Goal: Transaction & Acquisition: Book appointment/travel/reservation

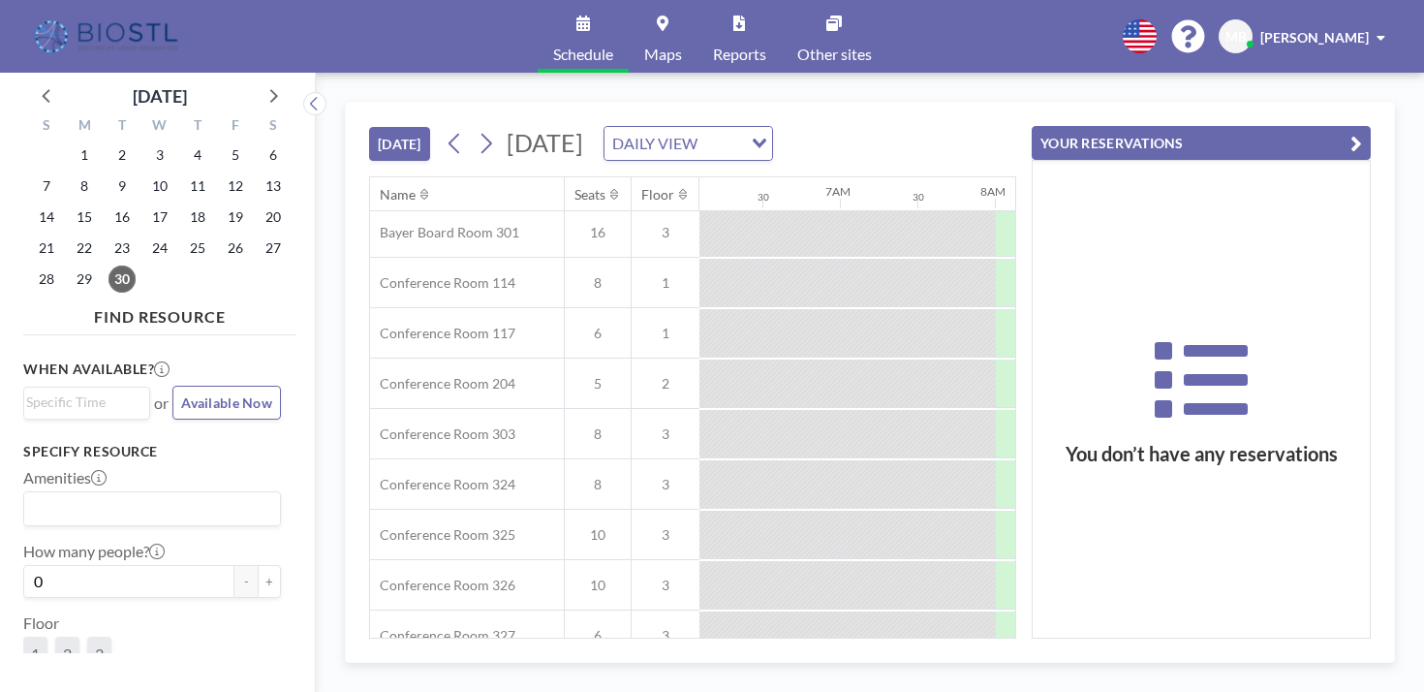
scroll to position [554, 944]
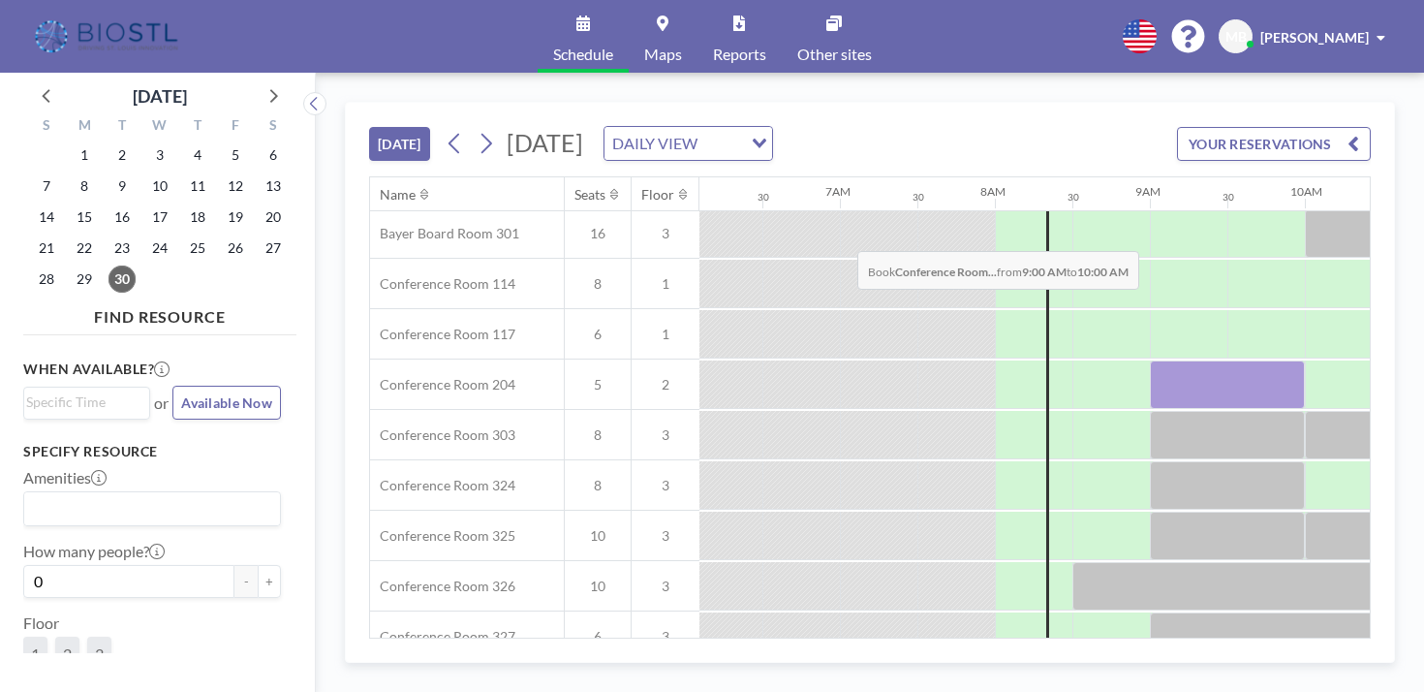
drag, startPoint x: 784, startPoint y: 205, endPoint x: 851, endPoint y: 205, distance: 67.8
click at [1150, 360] on div at bounding box center [1227, 384] width 155 height 48
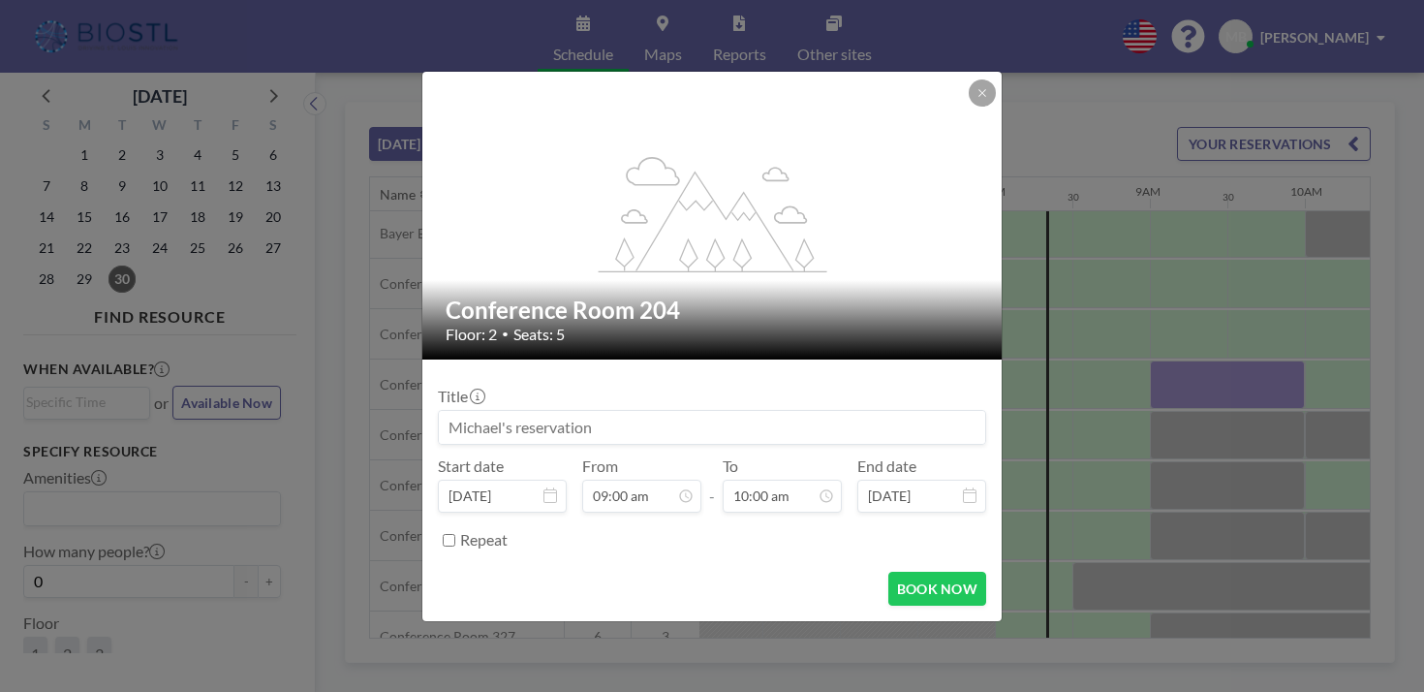
click at [688, 411] on input at bounding box center [712, 427] width 546 height 33
type input "OpenCell Tech"
click at [902, 571] on button "BOOK NOW" at bounding box center [937, 588] width 98 height 34
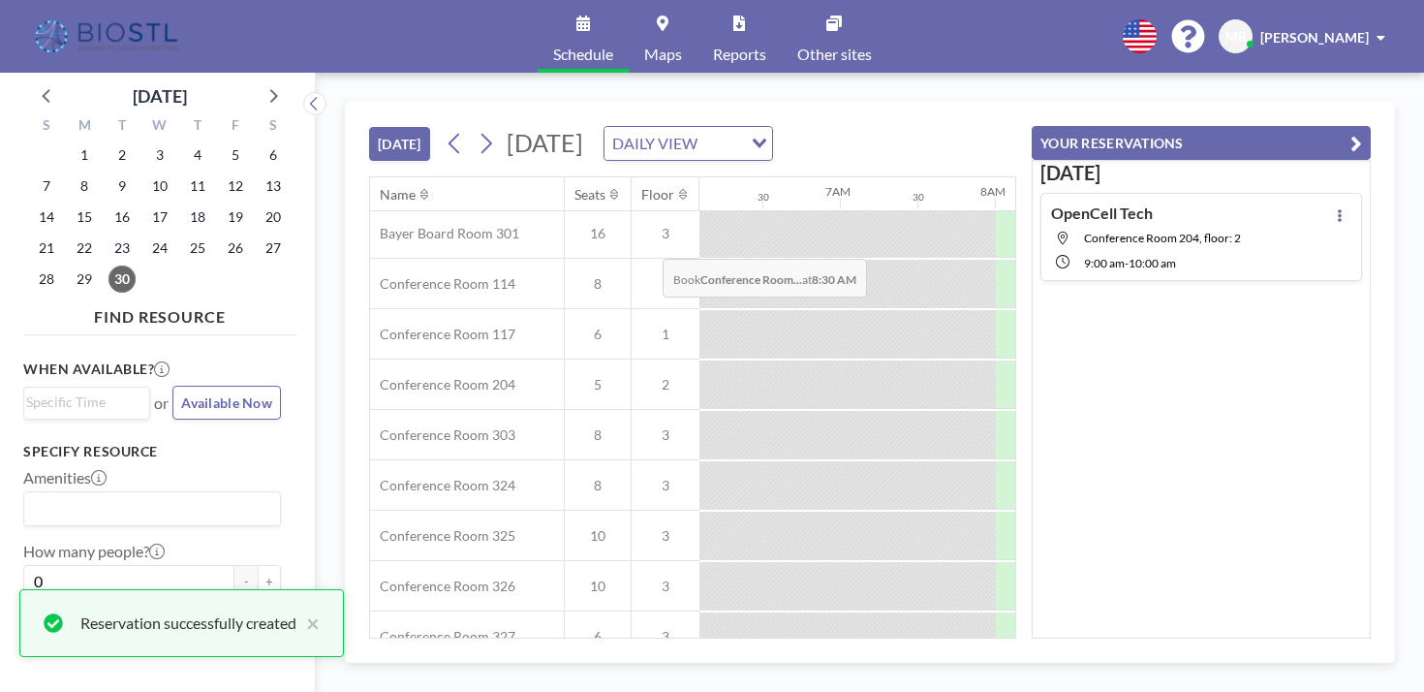
click at [1072, 360] on div at bounding box center [1110, 384] width 77 height 48
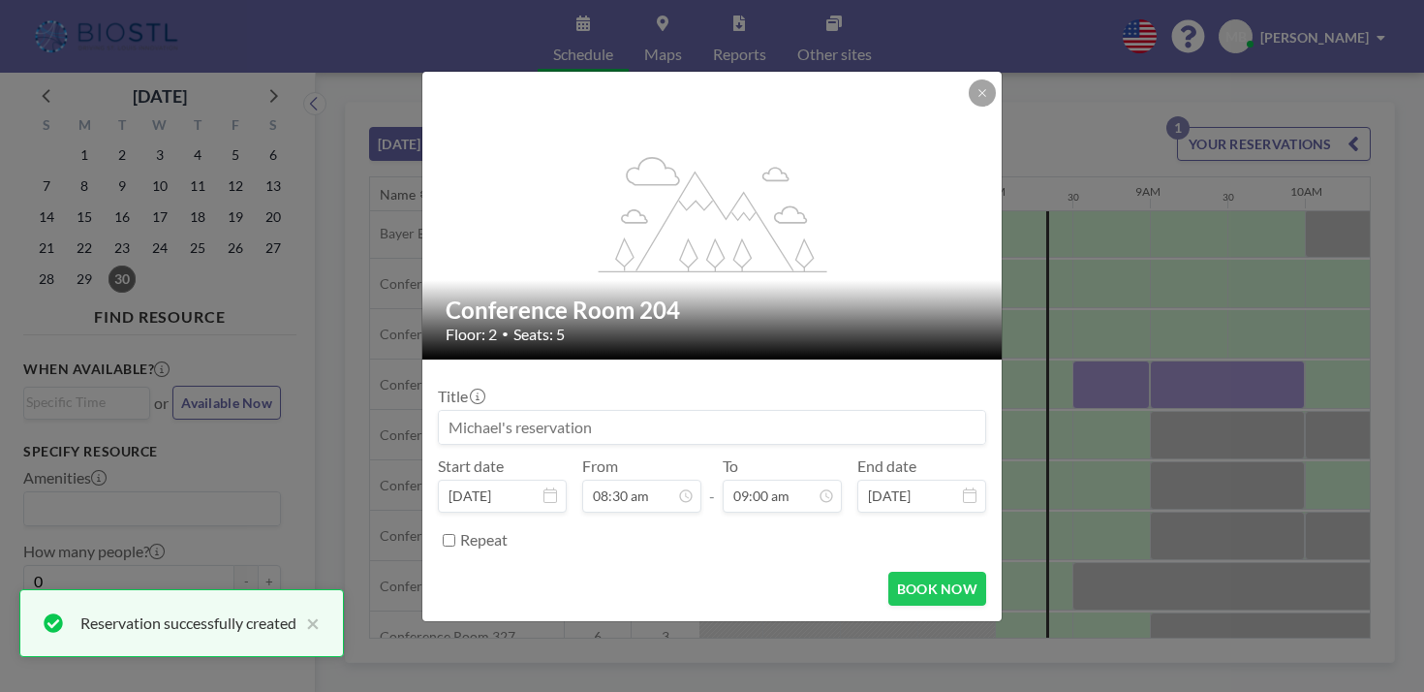
click at [559, 416] on input at bounding box center [712, 427] width 546 height 33
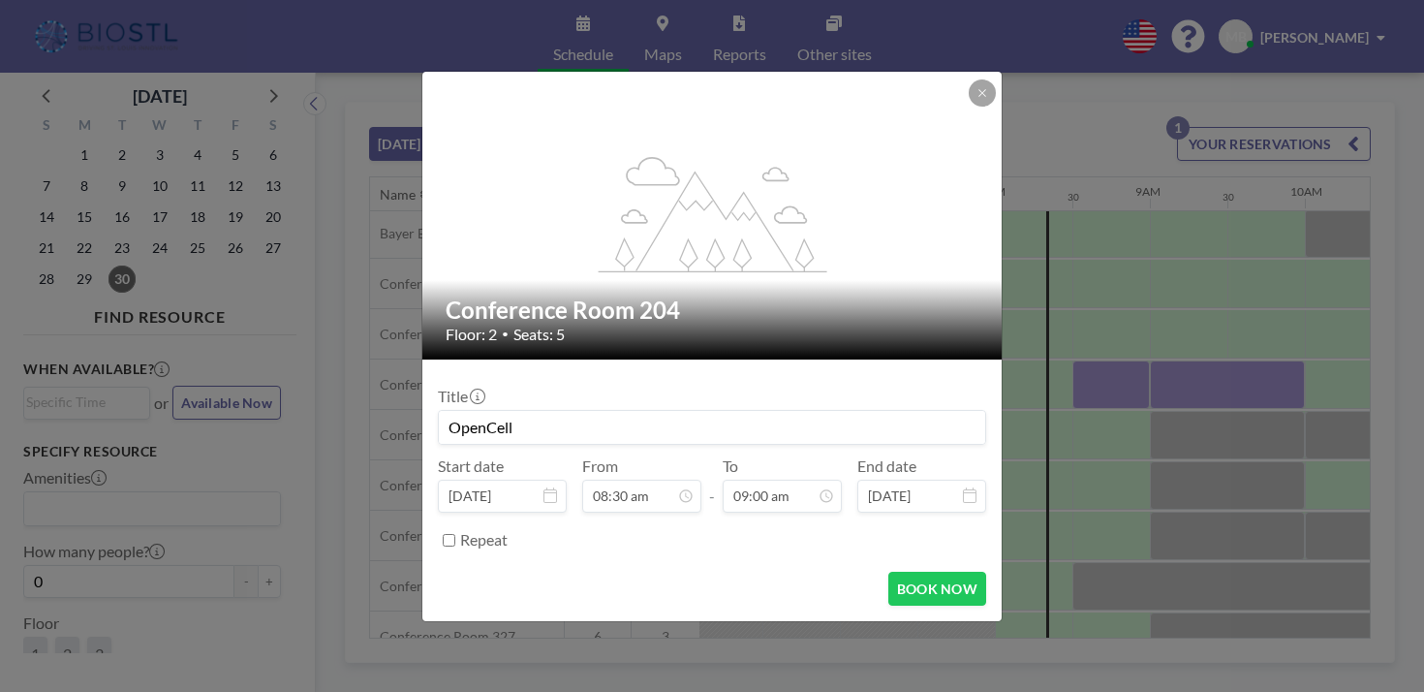
scroll to position [557, 0]
type input "OpenCell"
click at [894, 571] on button "BOOK NOW" at bounding box center [937, 588] width 98 height 34
